Goal: Find specific page/section: Find specific page/section

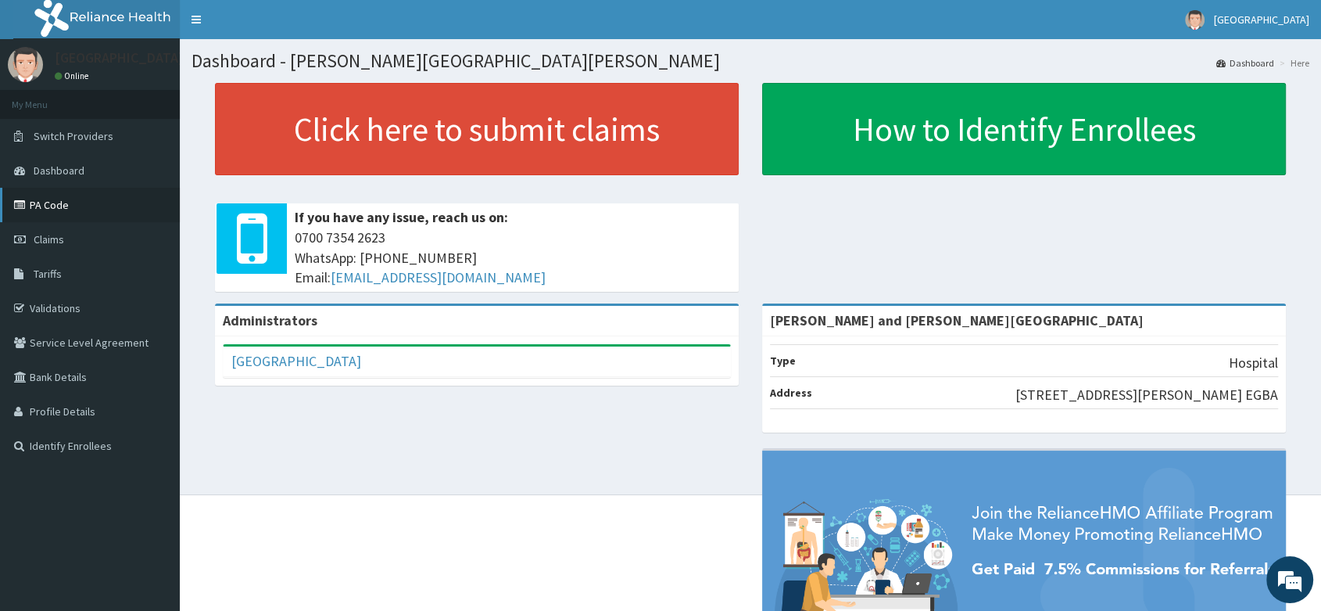
click at [72, 213] on link "PA Code" at bounding box center [90, 205] width 180 height 34
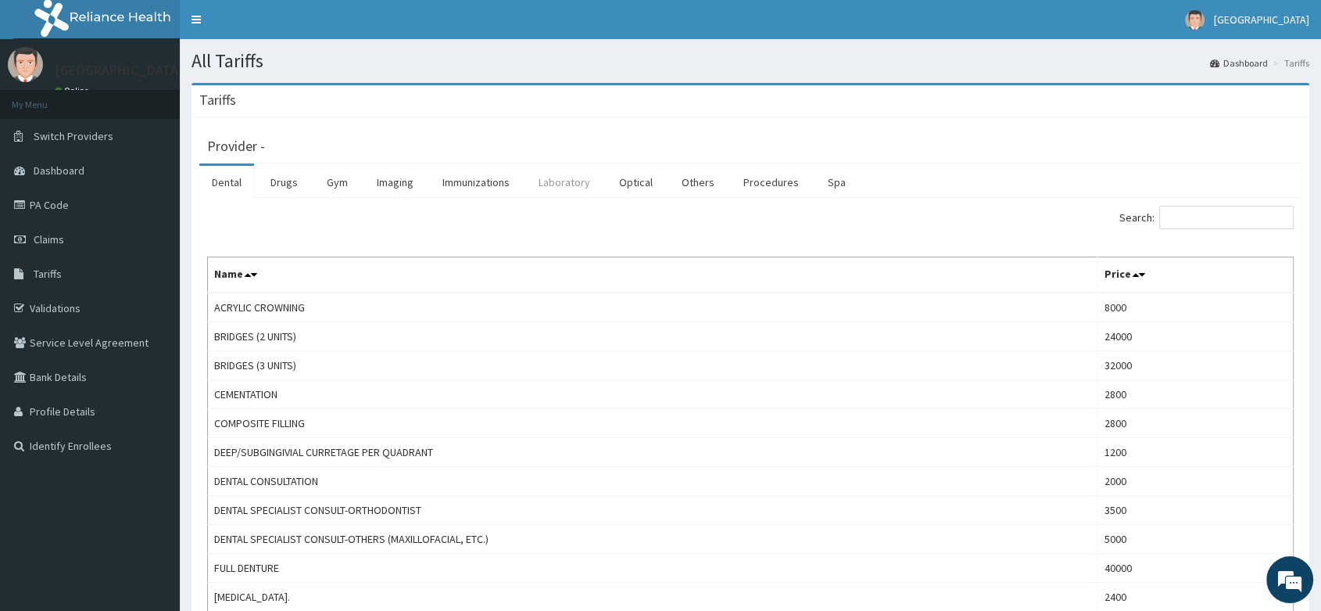
click at [553, 186] on link "Laboratory" at bounding box center [564, 182] width 77 height 33
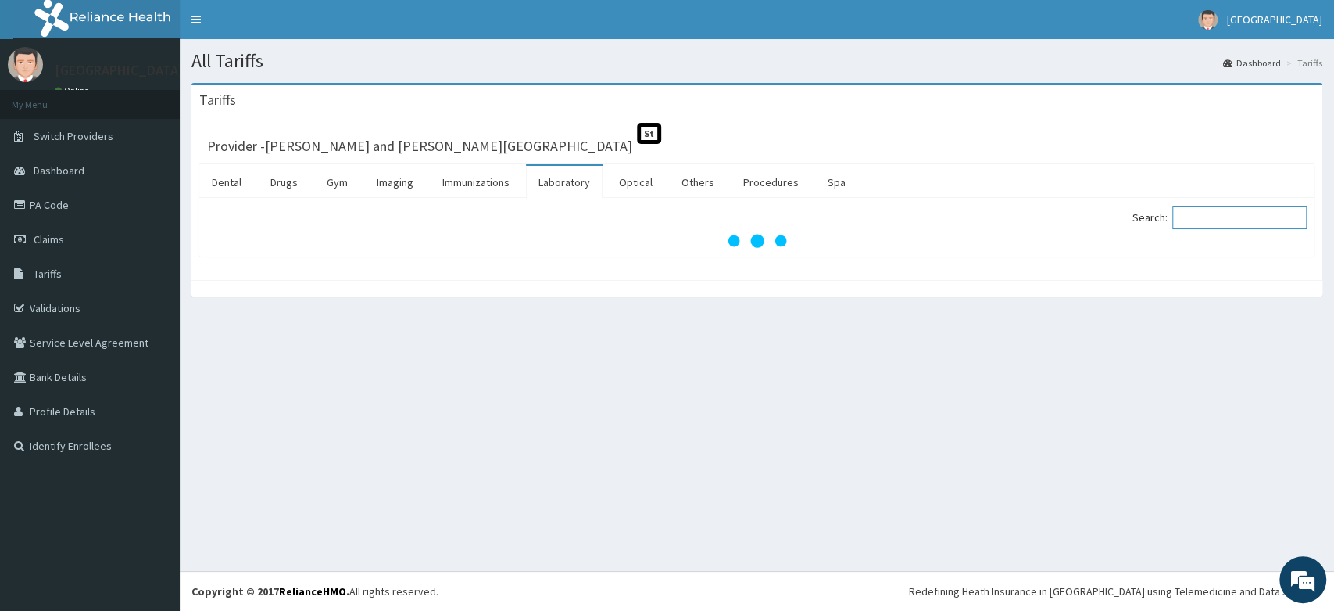
click at [1226, 215] on input "Search:" at bounding box center [1240, 217] width 134 height 23
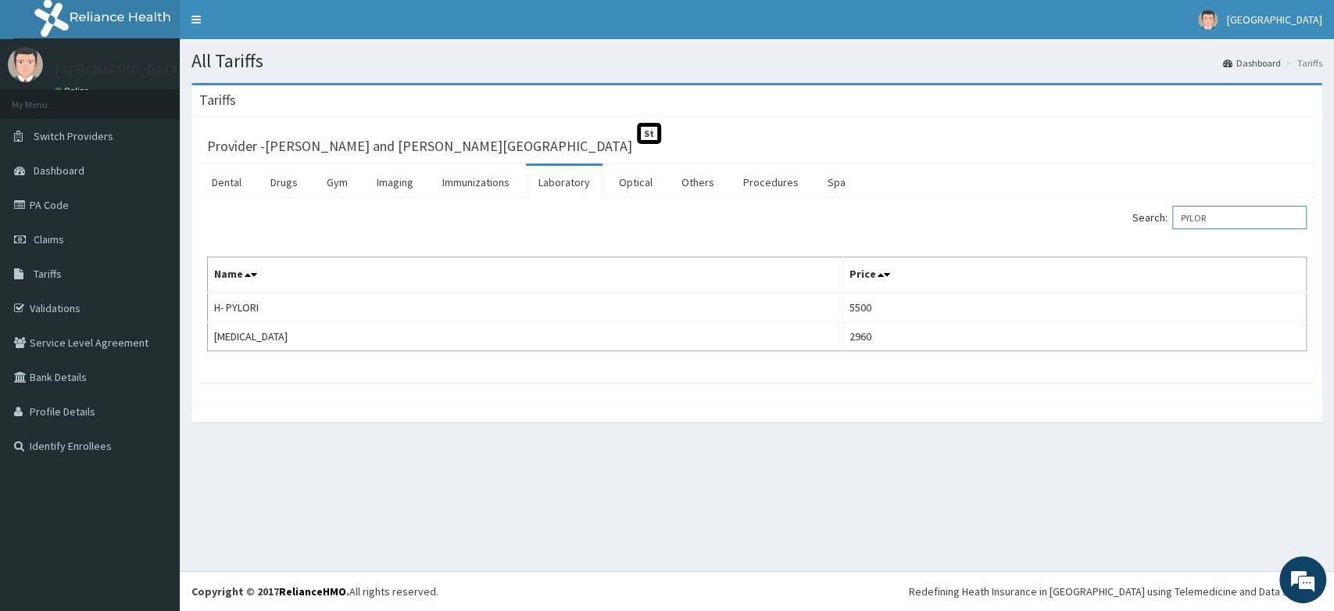
type input "PYLOR"
